Goal: Find specific page/section: Find specific page/section

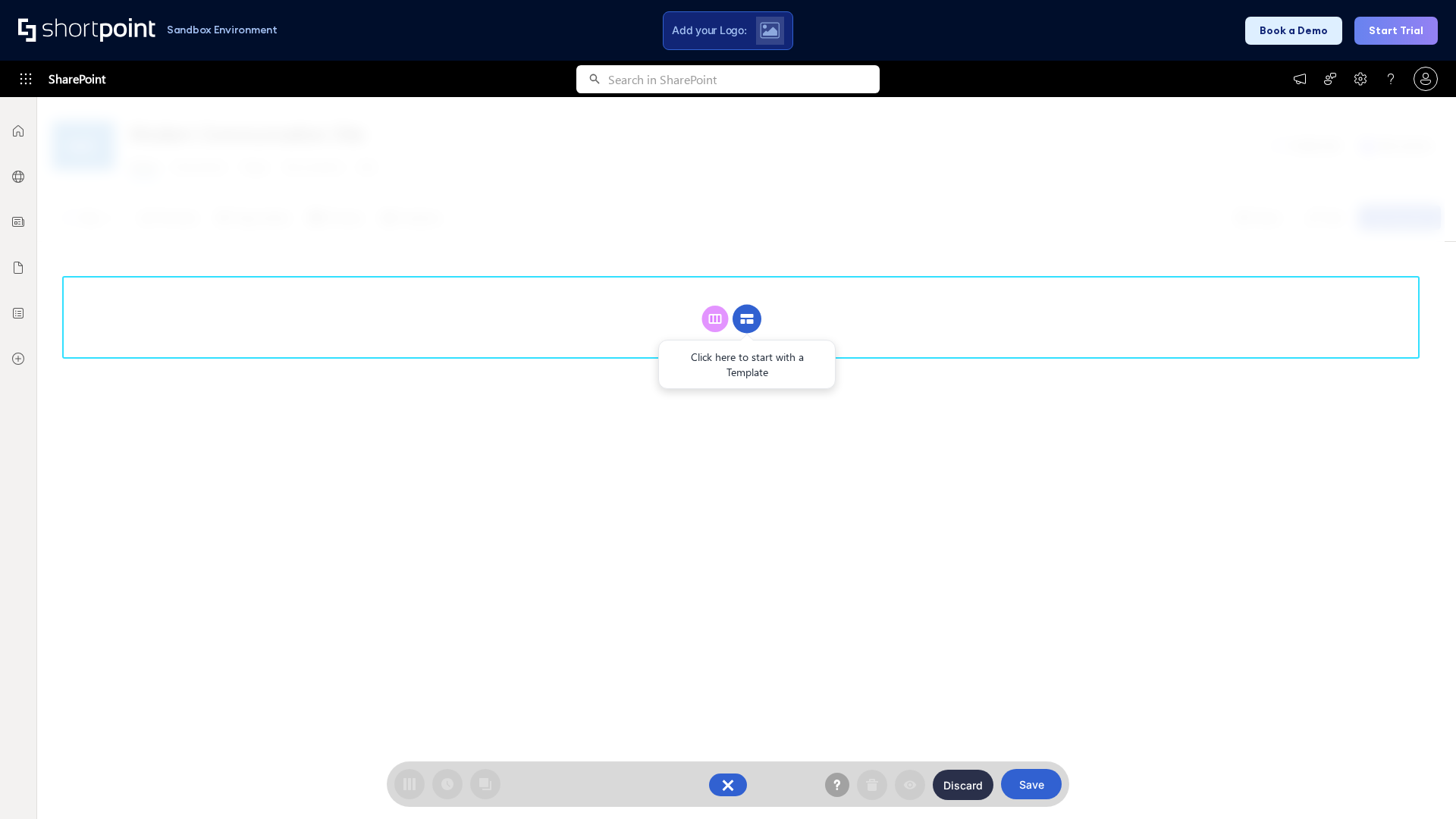
click at [747, 319] on circle at bounding box center [747, 319] width 29 height 29
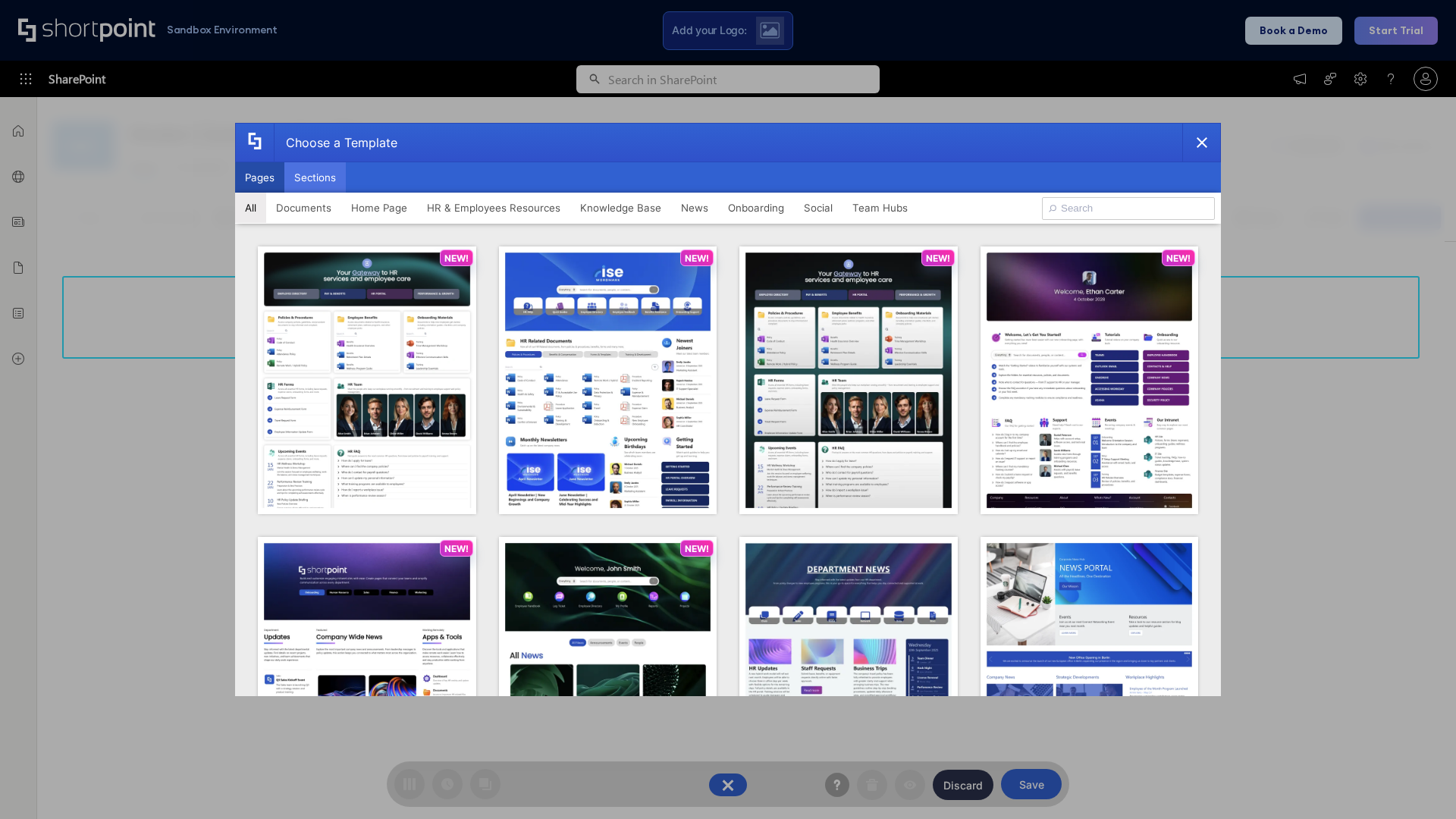
click at [315, 178] on button "Sections" at bounding box center [315, 178] width 61 height 30
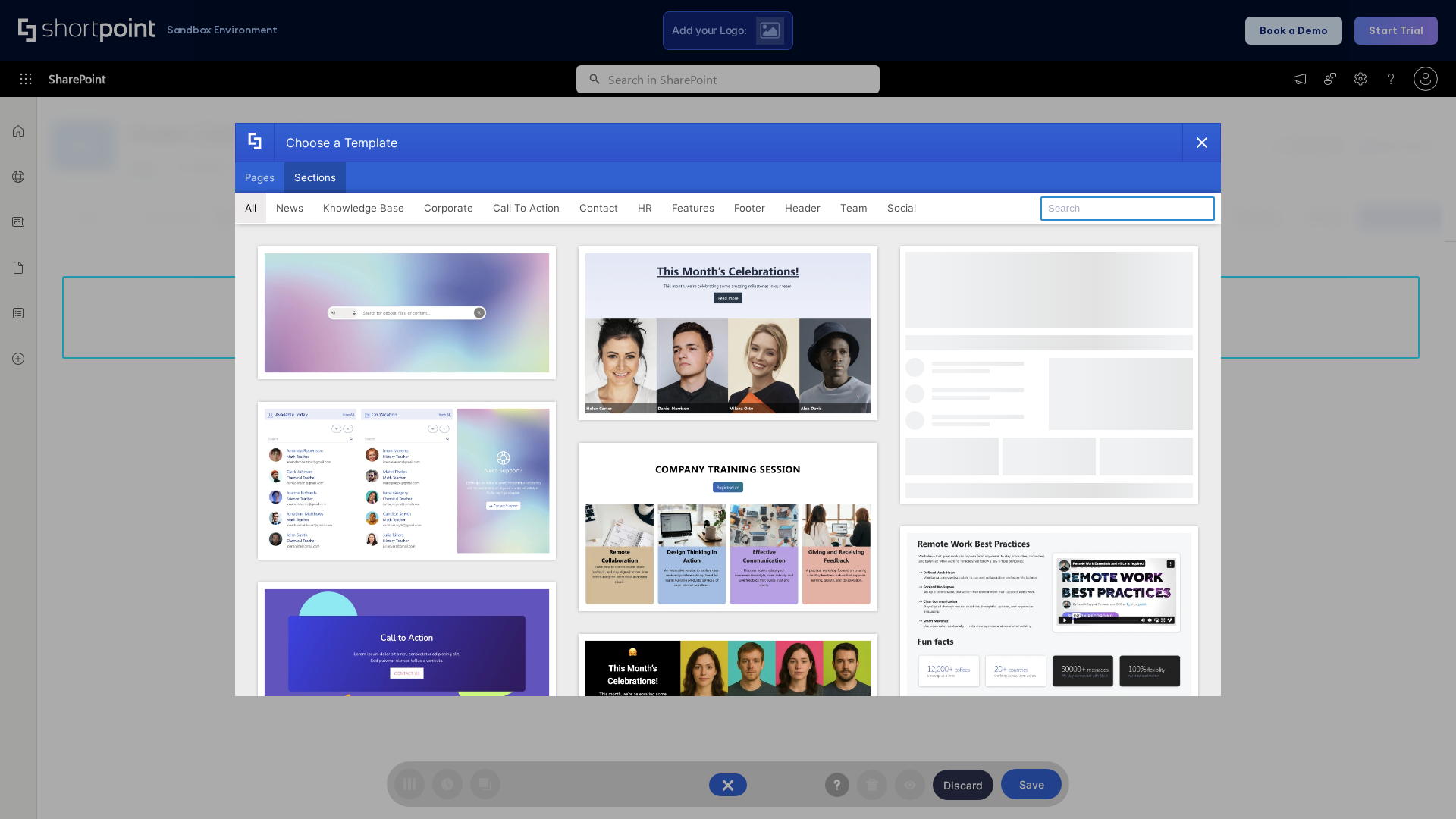
type input "HR Hub 2"
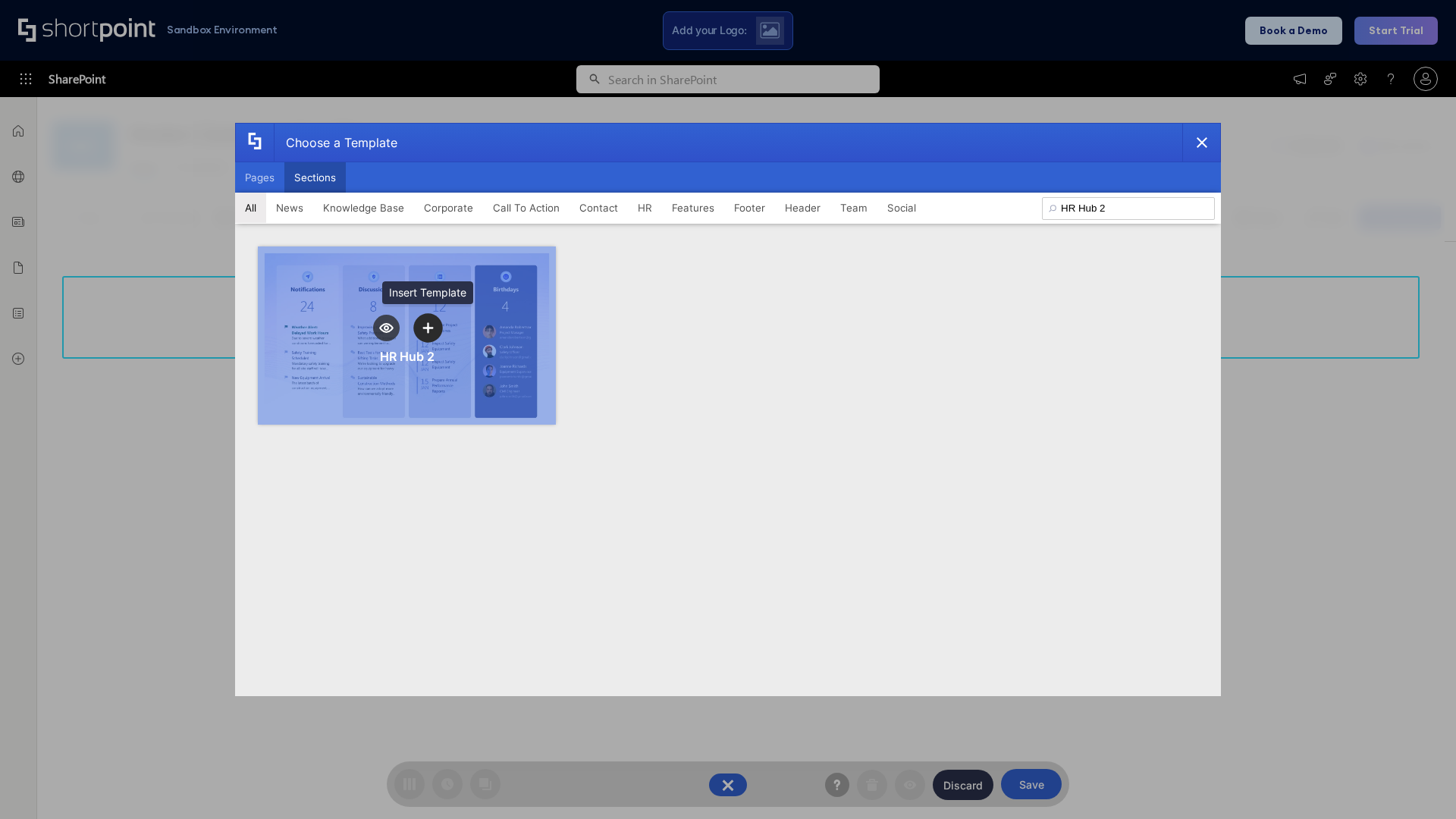
click at [427, 327] on icon "template selector" at bounding box center [427, 327] width 10 height 10
